Goal: Find specific page/section

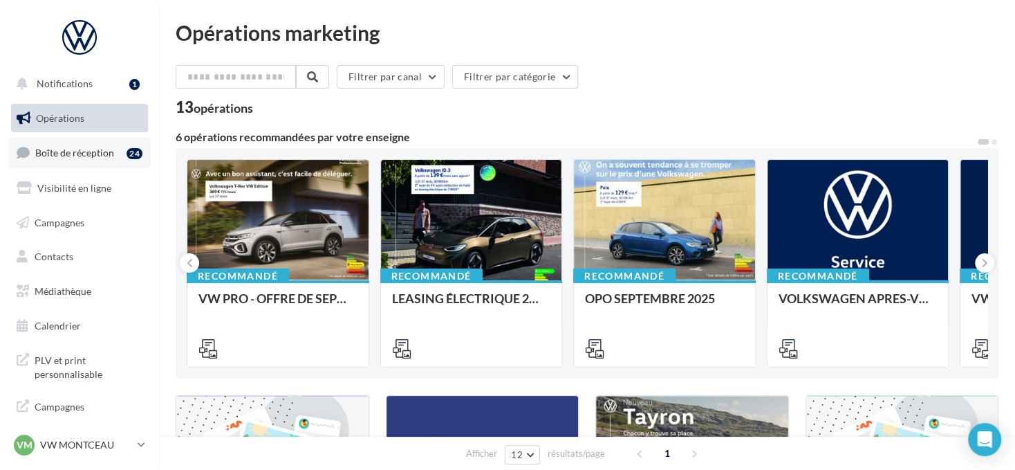
click at [100, 144] on link "Boîte de réception 24" at bounding box center [79, 153] width 142 height 30
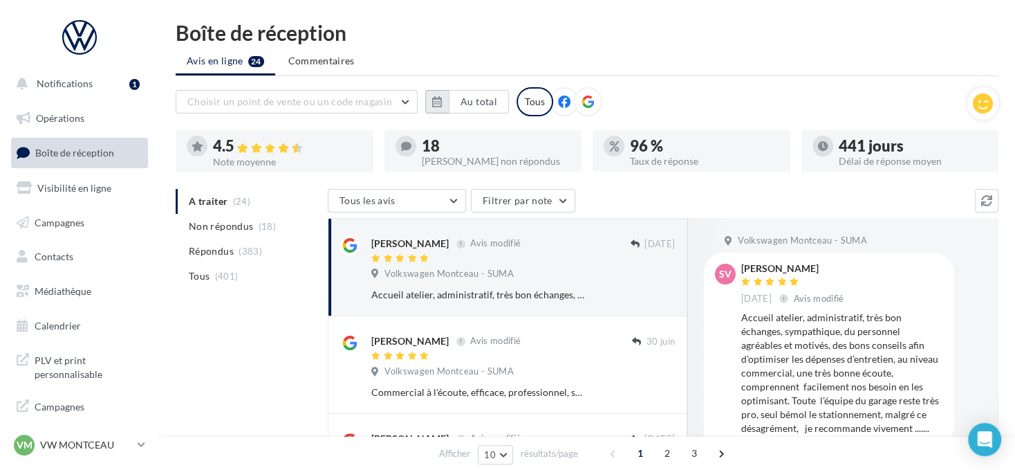
click at [436, 100] on icon "button" at bounding box center [437, 101] width 10 height 11
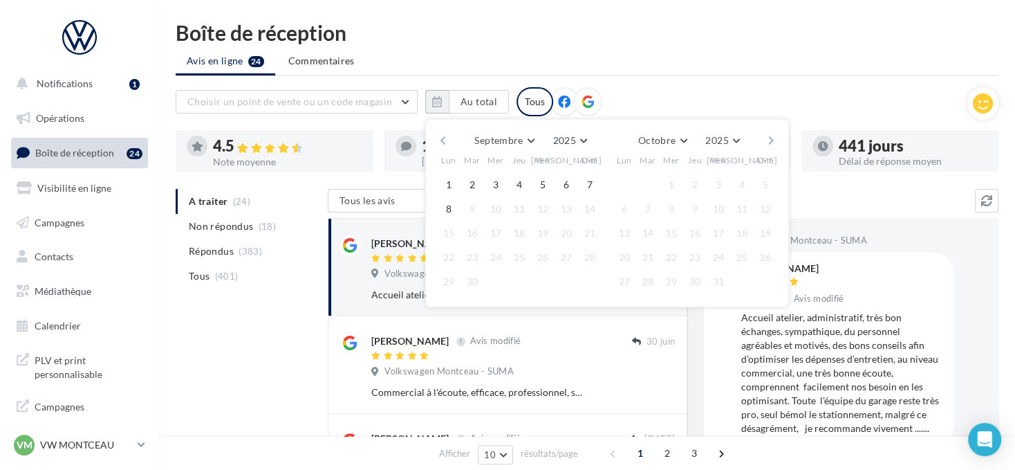
click at [434, 137] on div "Septembre [PERSON_NAME] Mars Avril Mai Juin Juillet Août Septembre Octobre Nove…" at bounding box center [607, 213] width 364 height 188
click at [442, 138] on button "button" at bounding box center [443, 140] width 12 height 19
click at [442, 137] on button "button" at bounding box center [443, 140] width 12 height 19
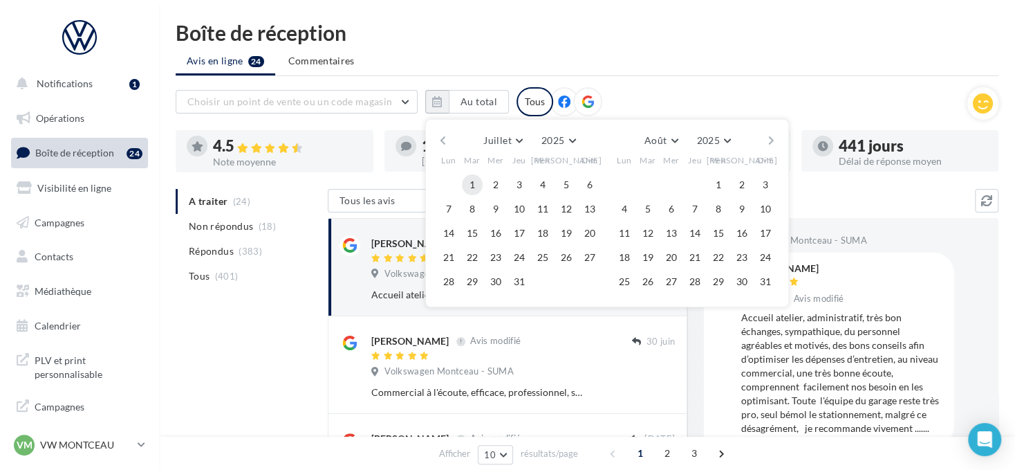
click at [472, 180] on button "1" at bounding box center [472, 184] width 21 height 21
click at [772, 138] on button "button" at bounding box center [771, 140] width 12 height 19
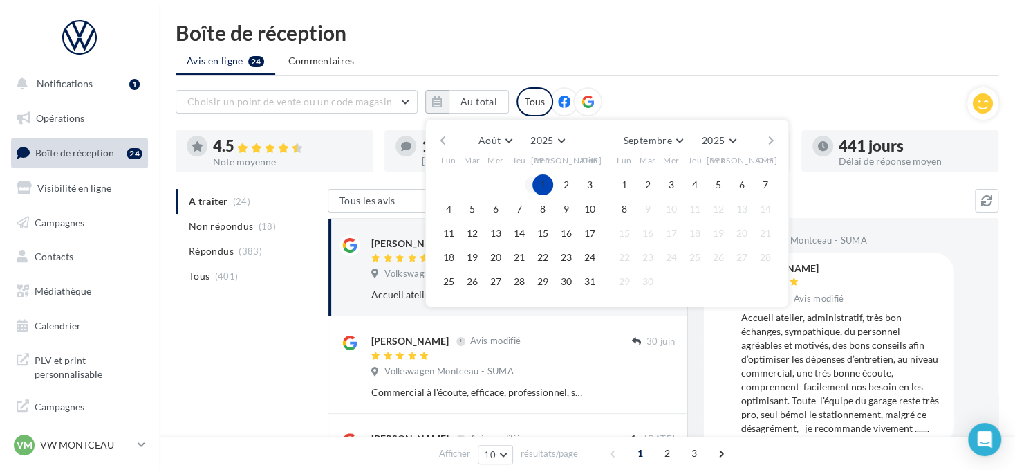
click at [772, 138] on button "button" at bounding box center [771, 140] width 12 height 19
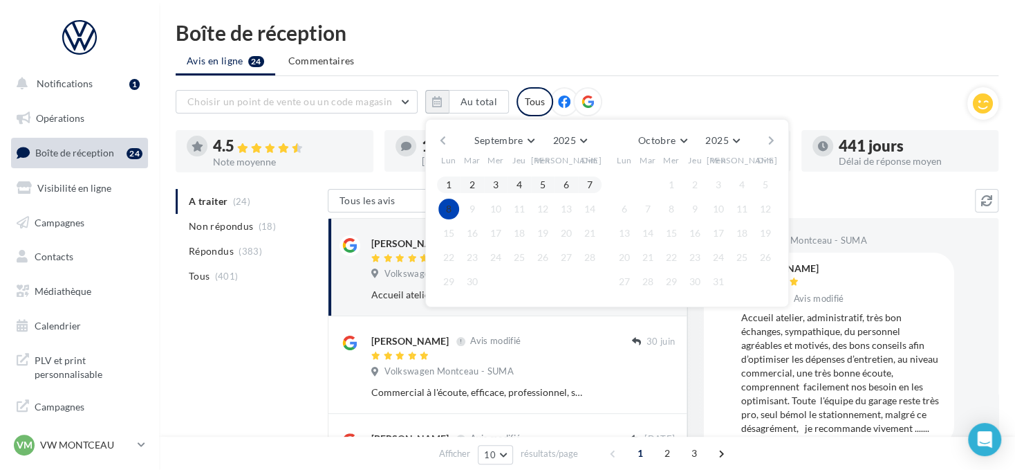
click at [445, 210] on button "8" at bounding box center [448, 208] width 21 height 21
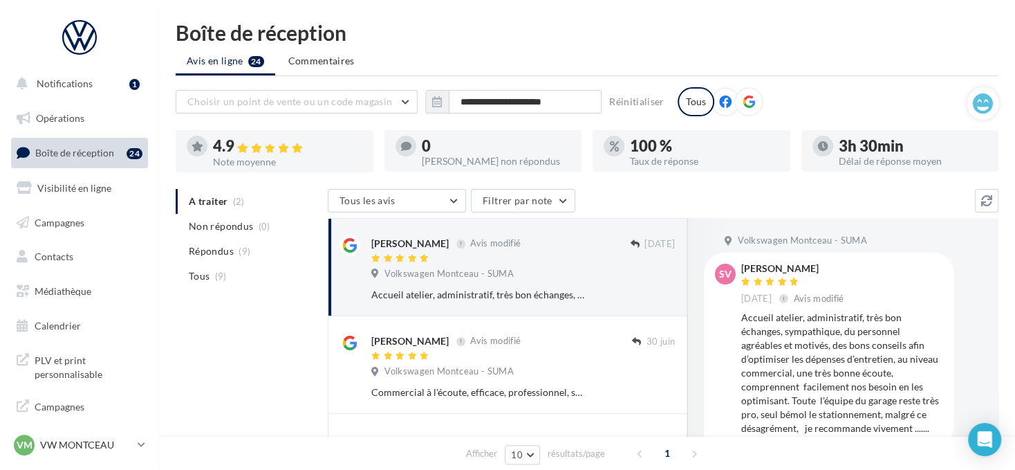
click at [747, 100] on icon at bounding box center [749, 101] width 12 height 12
click at [69, 441] on p "VW MONTCEAU" at bounding box center [86, 445] width 92 height 14
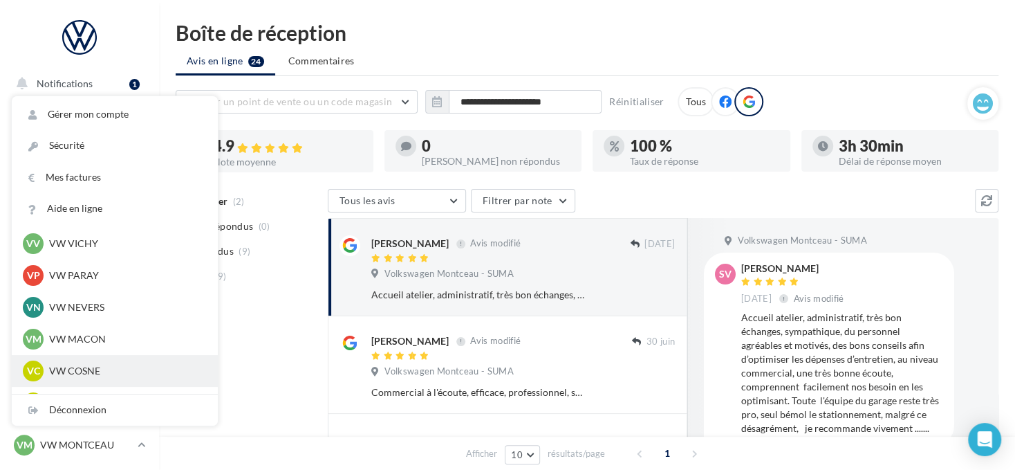
scroll to position [553, 0]
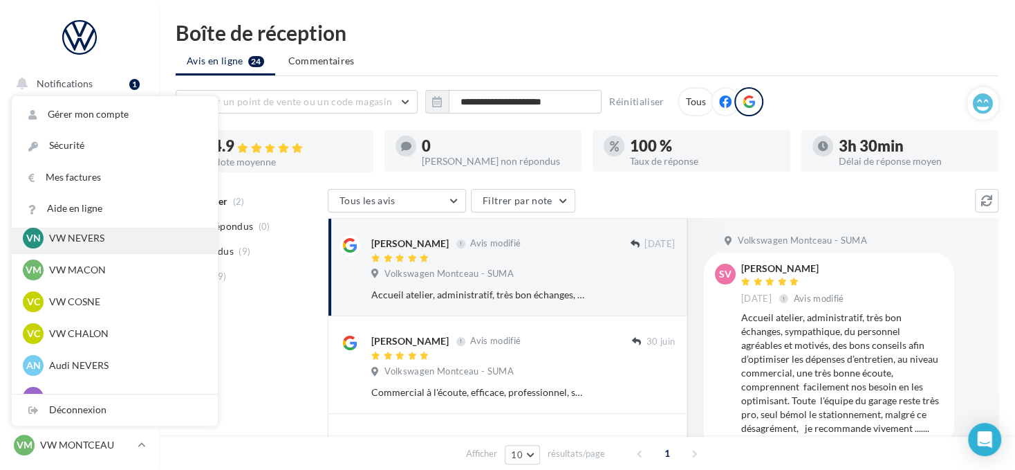
click at [118, 238] on p "VW NEVERS" at bounding box center [125, 238] width 152 height 14
